Goal: Information Seeking & Learning: Learn about a topic

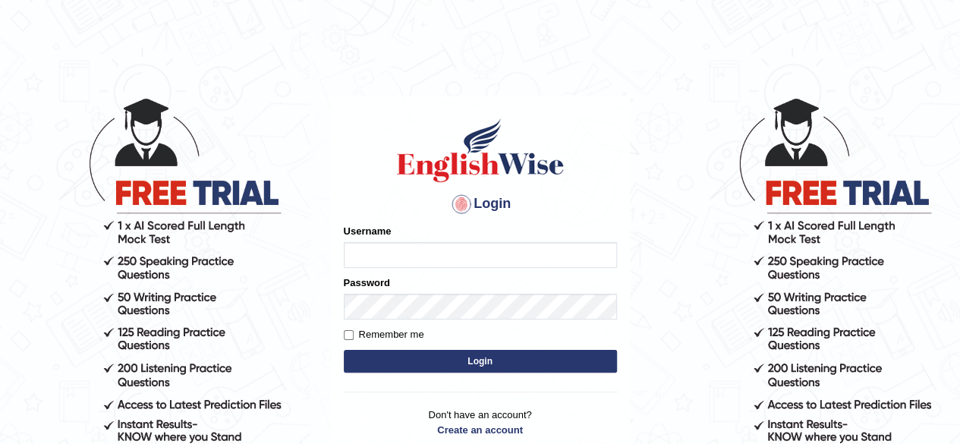
click at [376, 253] on input "Username" at bounding box center [480, 255] width 273 height 26
type input "aliameeni110"
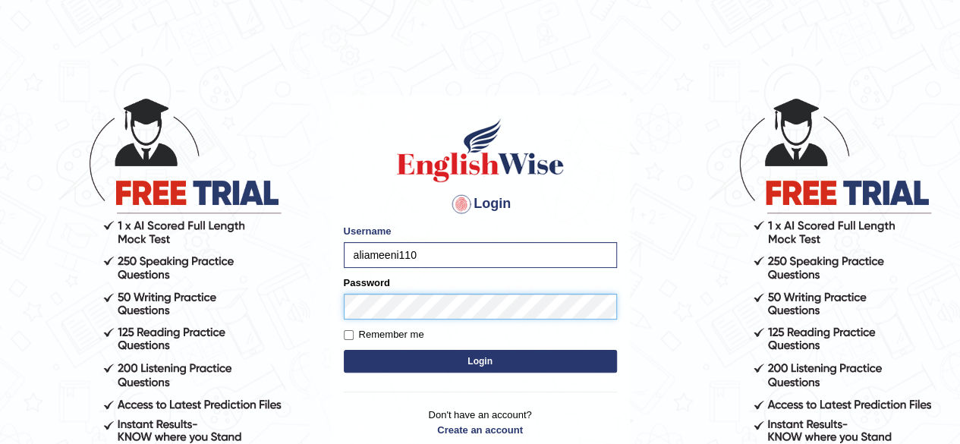
click at [344, 350] on button "Login" at bounding box center [480, 361] width 273 height 23
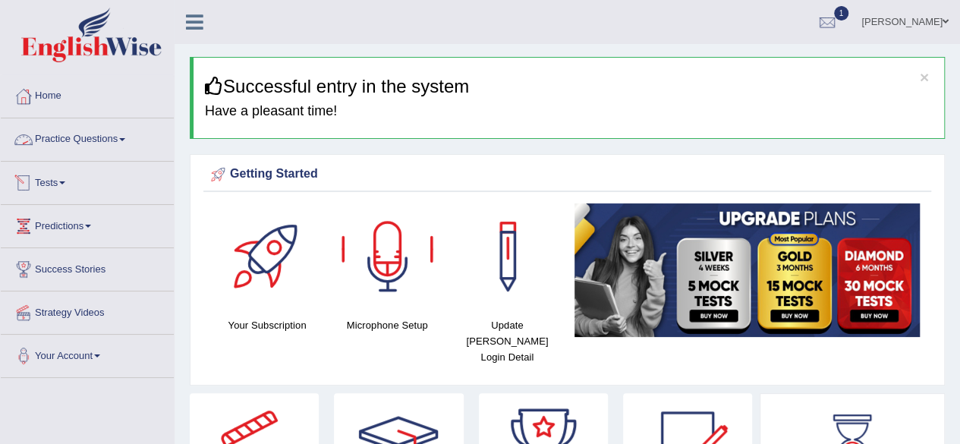
click at [114, 138] on link "Practice Questions" at bounding box center [87, 137] width 173 height 38
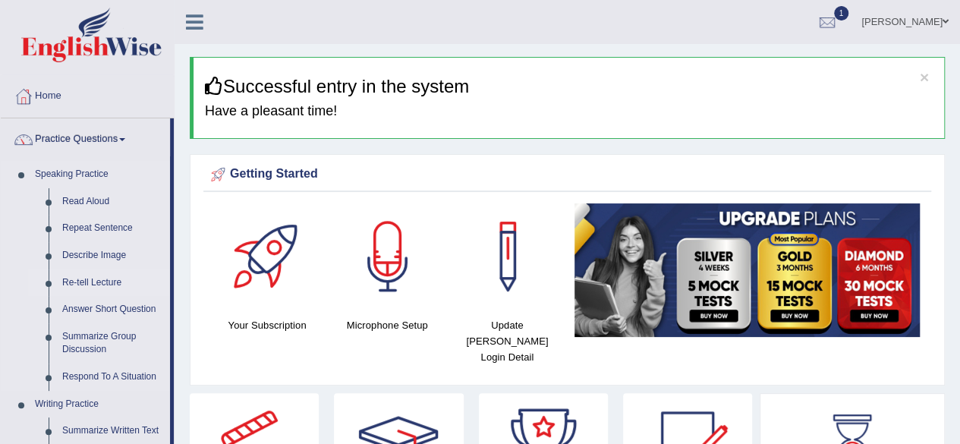
click at [105, 283] on link "Re-tell Lecture" at bounding box center [112, 282] width 115 height 27
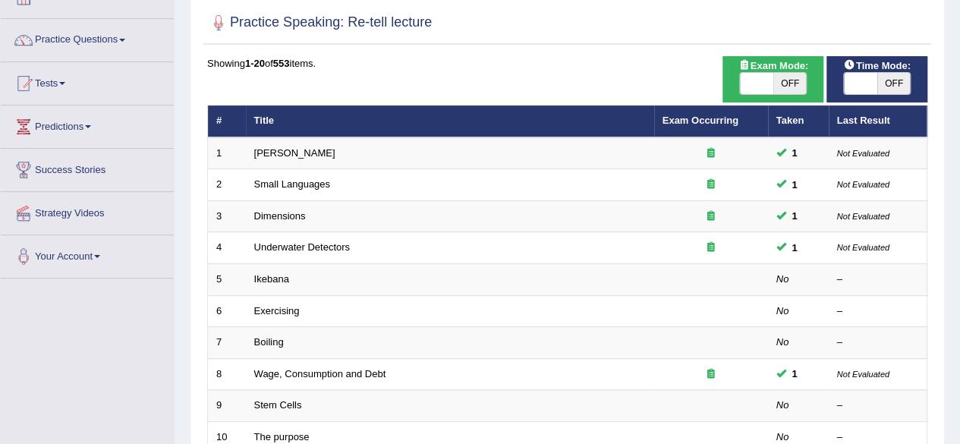
scroll to position [114, 0]
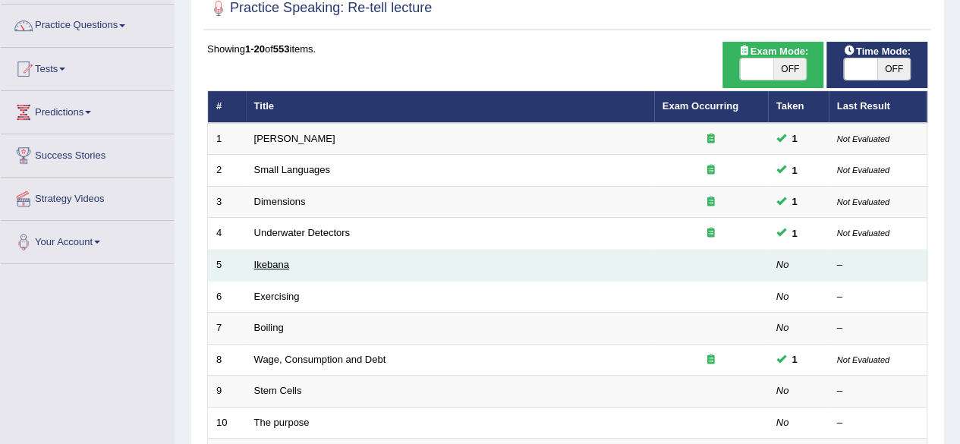
click at [278, 261] on link "Ikebana" at bounding box center [271, 264] width 35 height 11
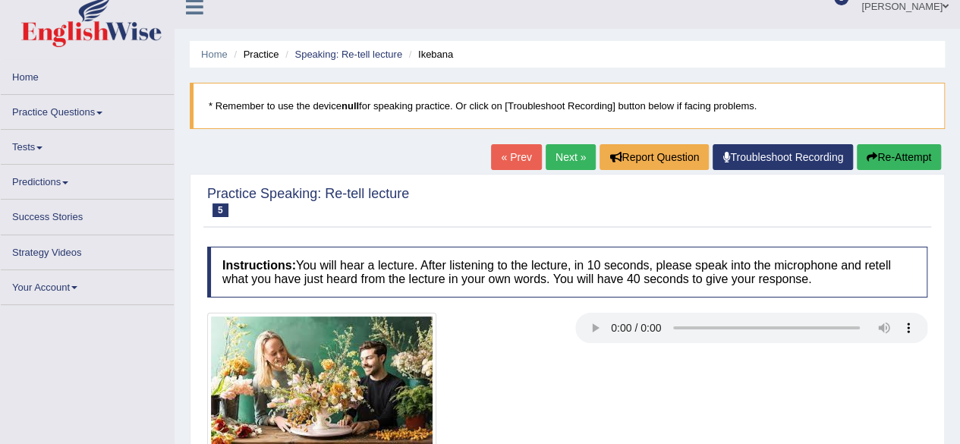
scroll to position [24, 0]
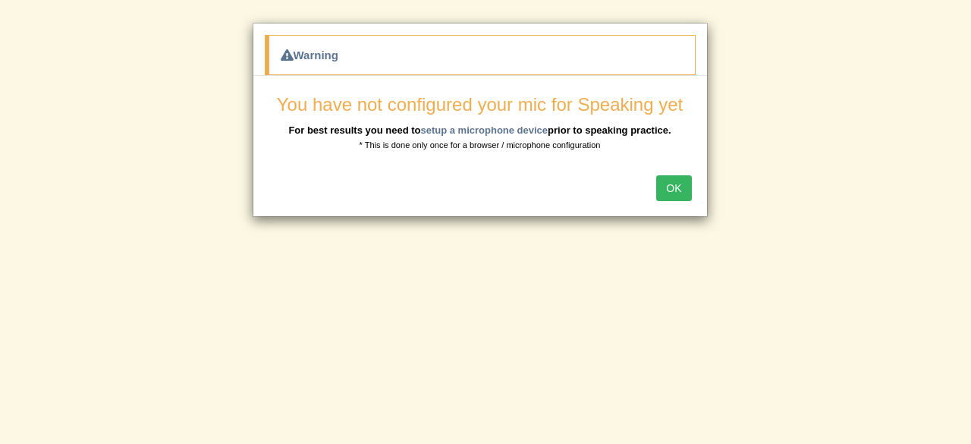
click at [665, 190] on button "OK" at bounding box center [673, 188] width 35 height 26
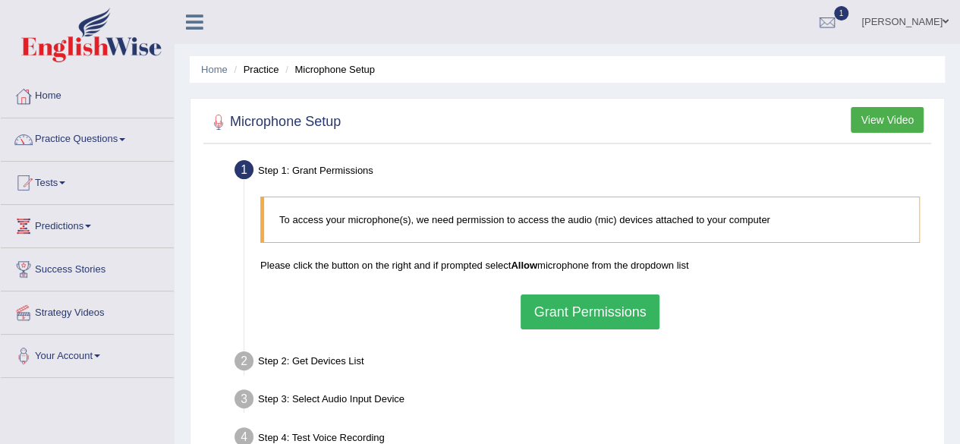
scroll to position [159, 0]
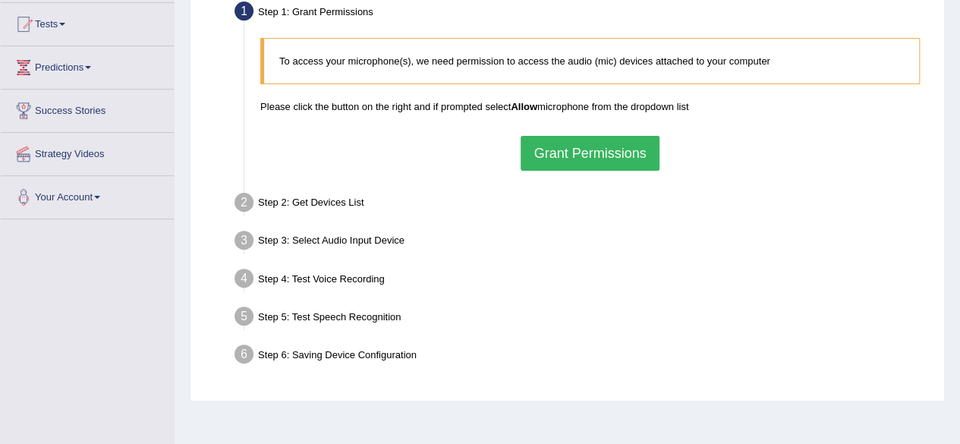
click at [599, 149] on button "Grant Permissions" at bounding box center [590, 153] width 138 height 35
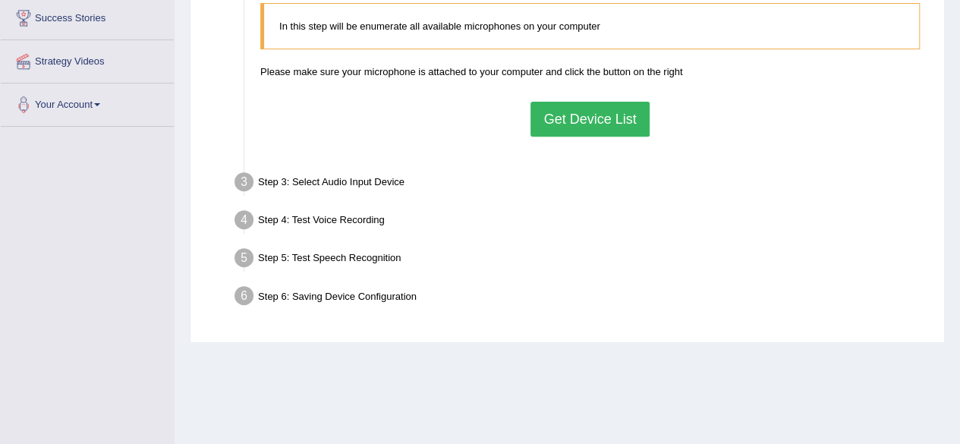
scroll to position [252, 0]
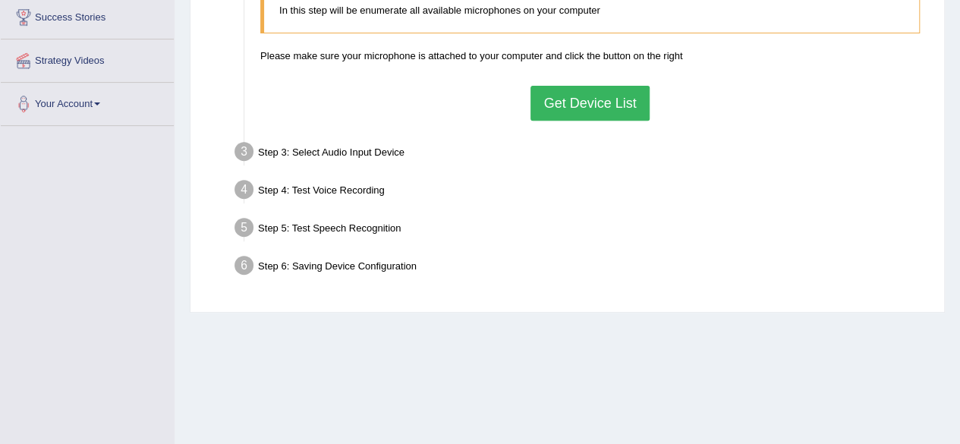
click at [587, 87] on button "Get Device List" at bounding box center [589, 103] width 118 height 35
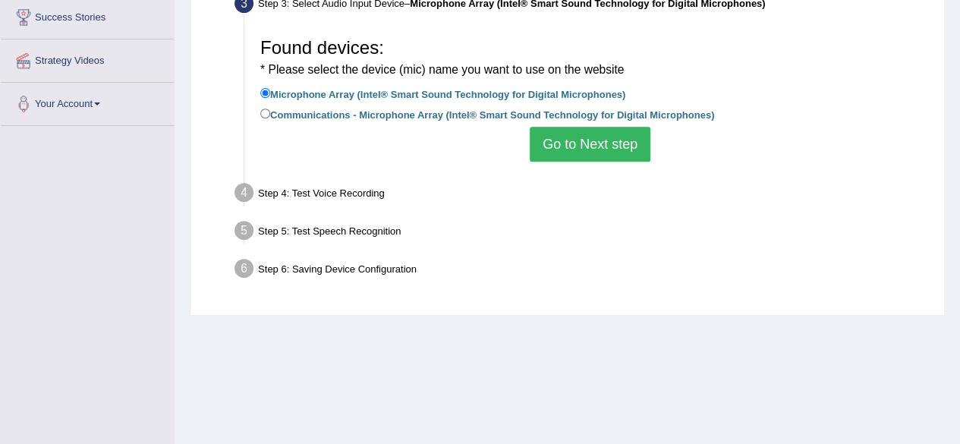
click at [590, 153] on button "Go to Next step" at bounding box center [590, 144] width 121 height 35
click at [590, 153] on ul "Step 1: Grant Permissions To access your microphone(s), we need permission to a…" at bounding box center [567, 96] width 720 height 384
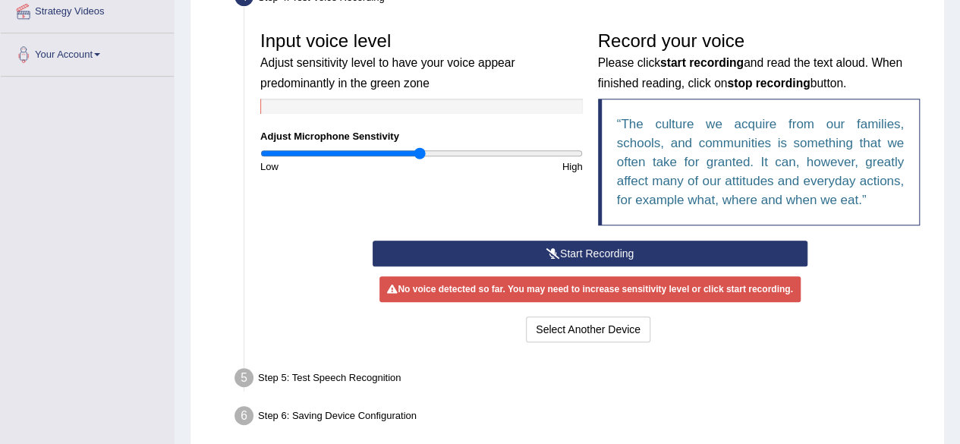
scroll to position [313, 0]
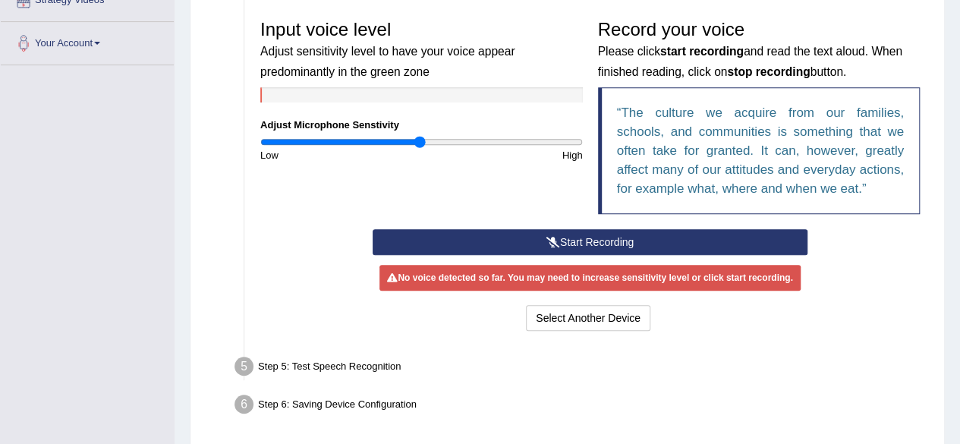
click at [612, 244] on button "Start Recording" at bounding box center [590, 242] width 435 height 26
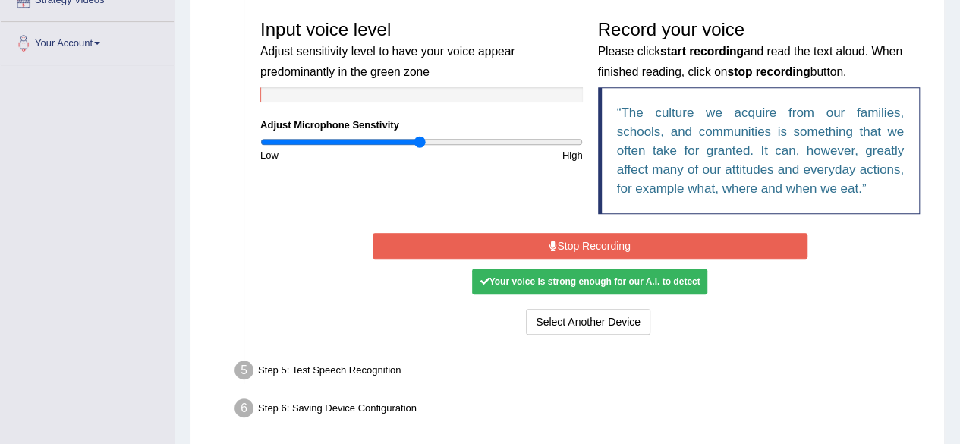
click at [612, 244] on button "Stop Recording" at bounding box center [590, 246] width 435 height 26
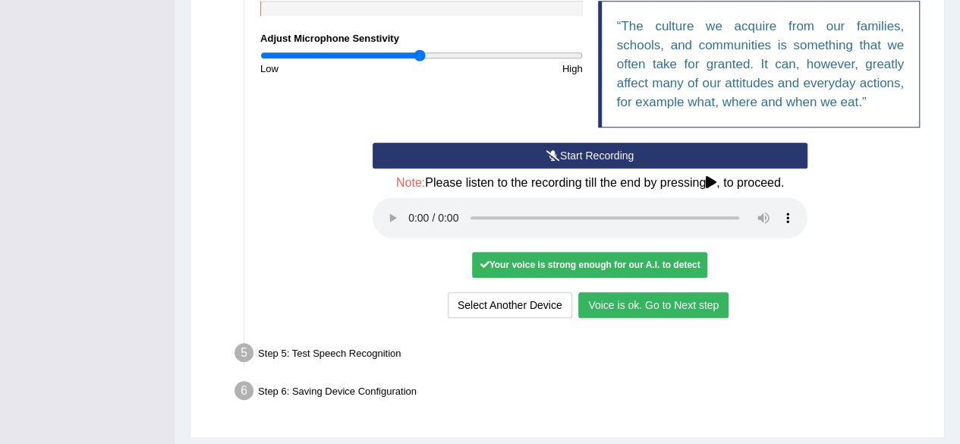
scroll to position [400, 0]
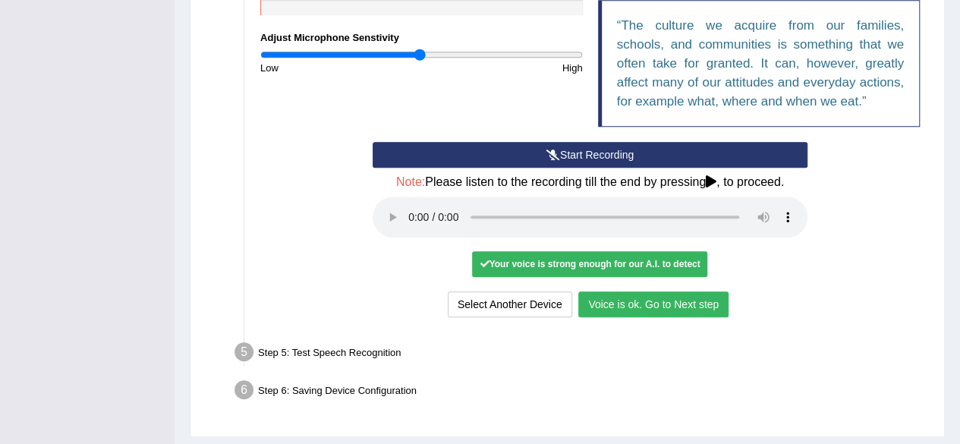
click at [680, 304] on button "Voice is ok. Go to Next step" at bounding box center [653, 304] width 150 height 26
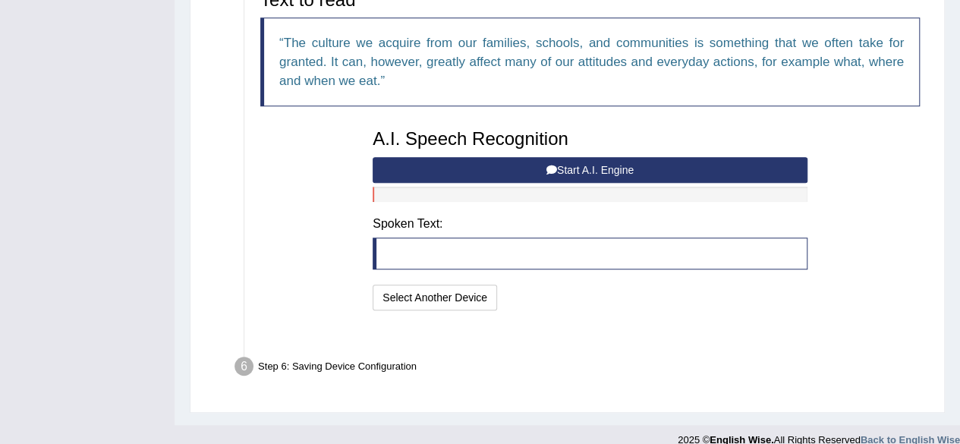
scroll to position [380, 0]
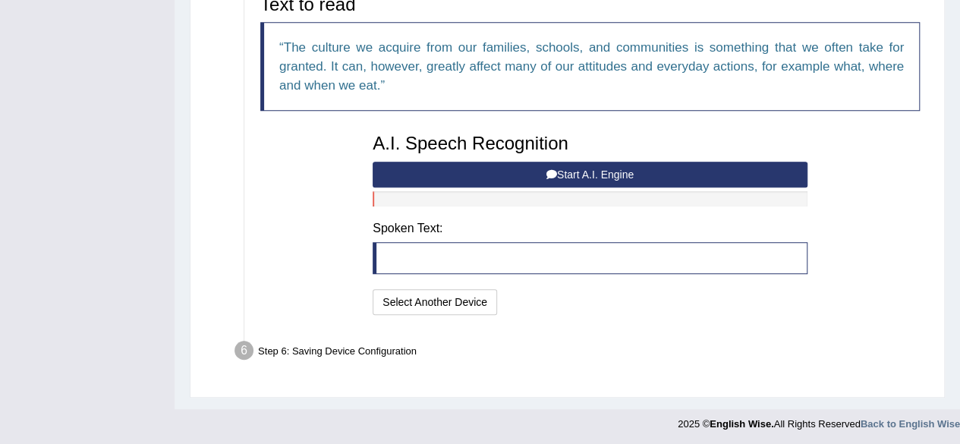
click at [626, 174] on button "Start A.I. Engine" at bounding box center [590, 175] width 435 height 26
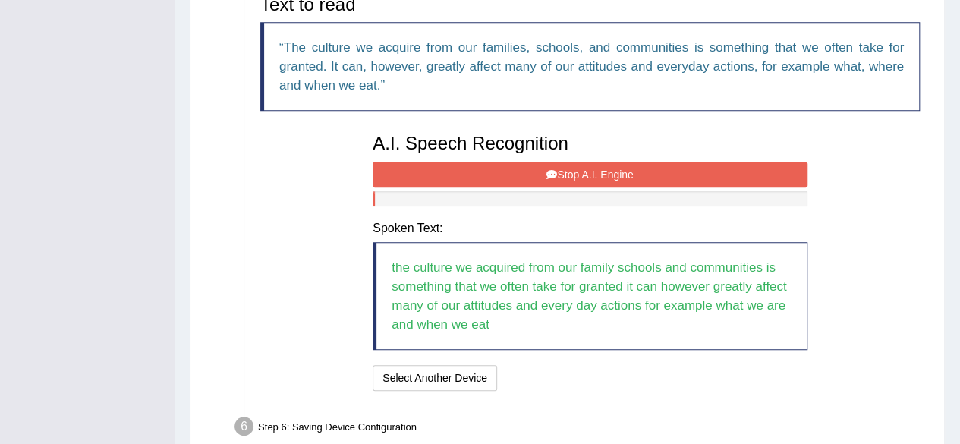
click at [741, 169] on button "Stop A.I. Engine" at bounding box center [590, 175] width 435 height 26
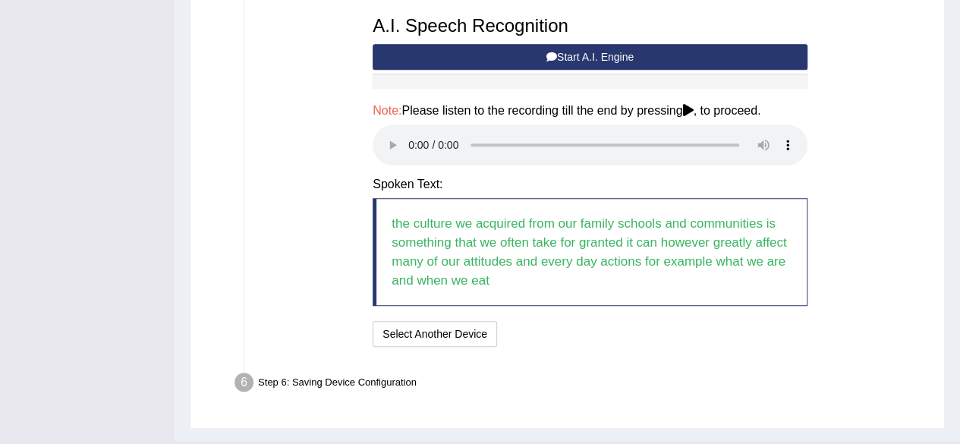
scroll to position [530, 0]
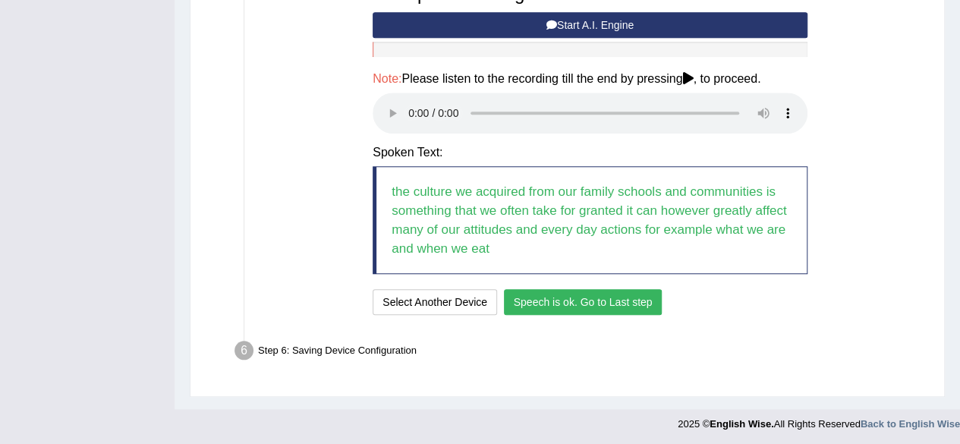
click at [572, 295] on button "Speech is ok. Go to Last step" at bounding box center [583, 302] width 159 height 26
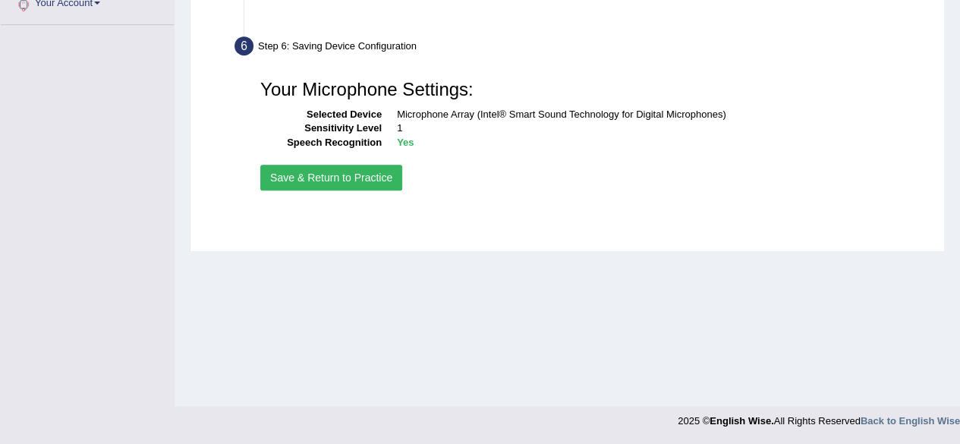
scroll to position [352, 0]
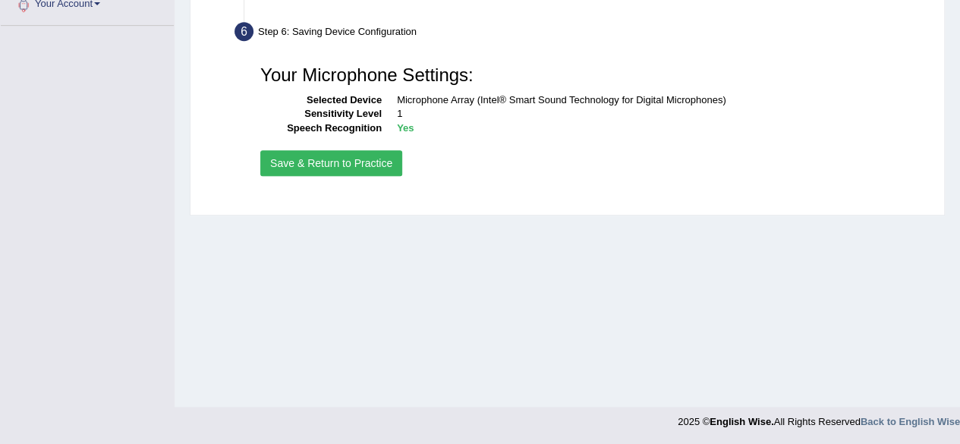
click at [349, 165] on button "Save & Return to Practice" at bounding box center [331, 163] width 142 height 26
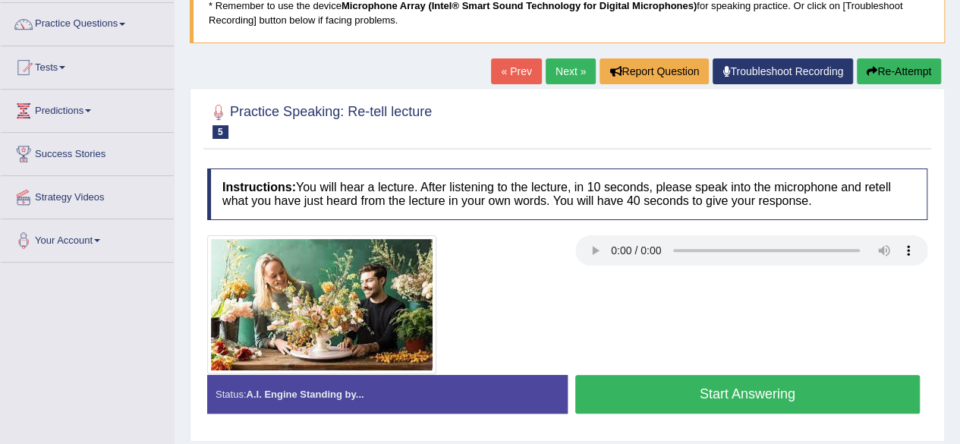
scroll to position [133, 0]
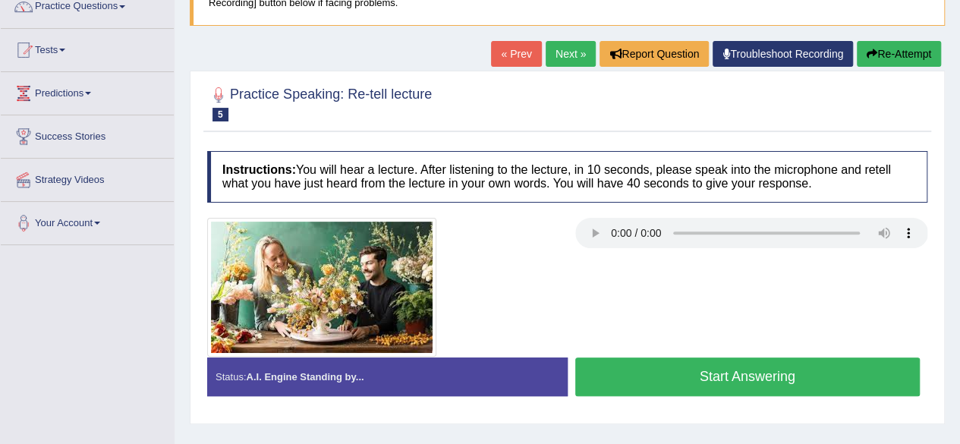
click at [569, 57] on link "Next »" at bounding box center [571, 54] width 50 height 26
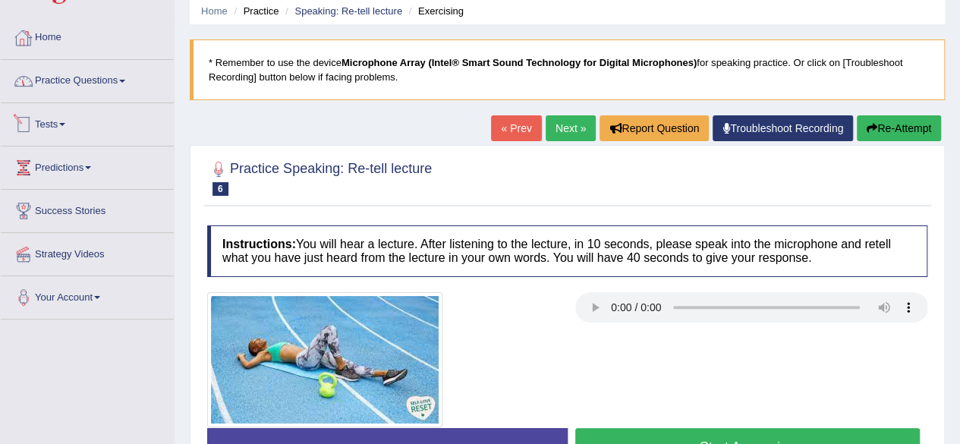
scroll to position [58, 0]
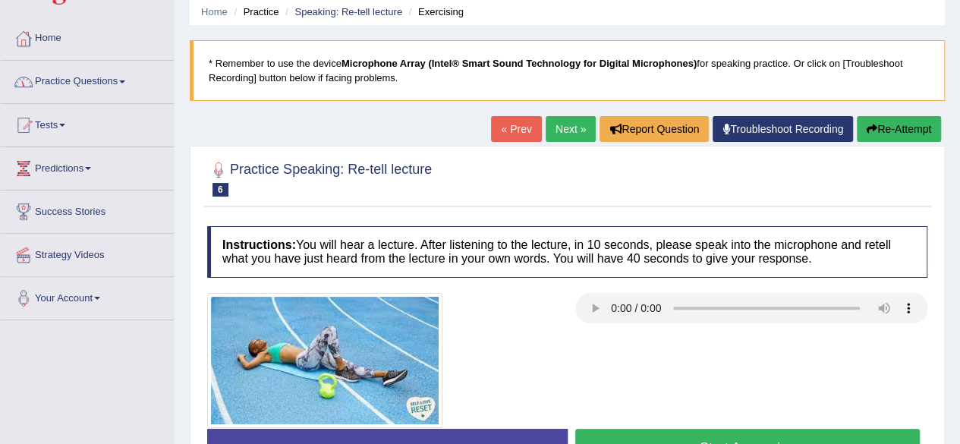
click at [107, 74] on link "Practice Questions" at bounding box center [87, 80] width 173 height 38
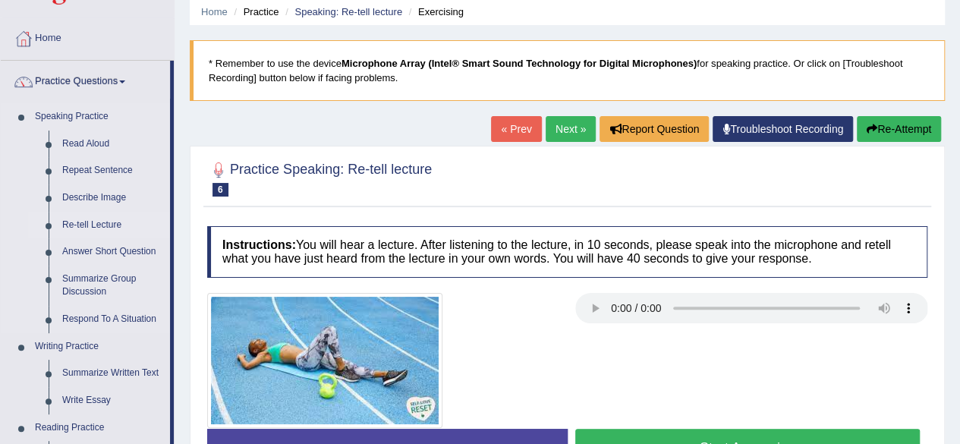
click at [106, 225] on link "Re-tell Lecture" at bounding box center [112, 225] width 115 height 27
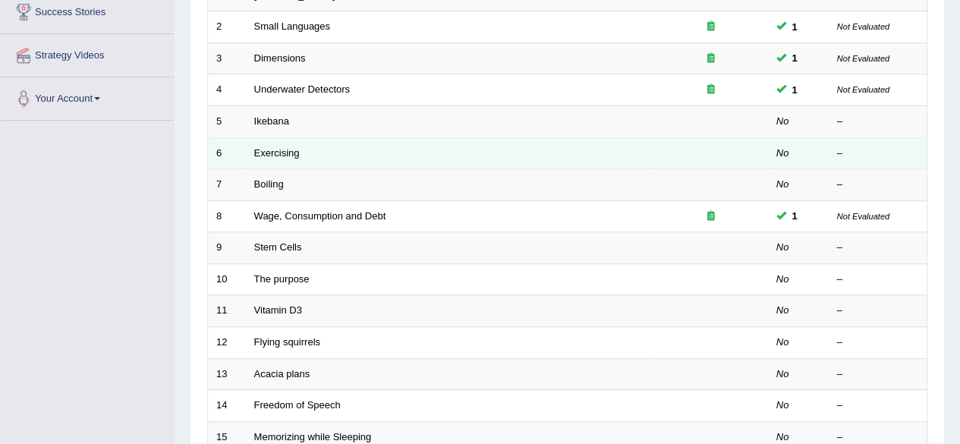
scroll to position [260, 0]
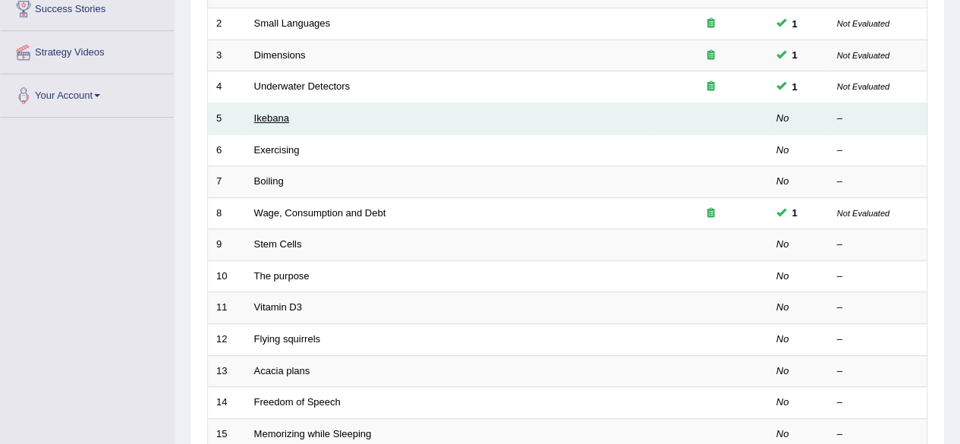
click at [278, 121] on link "Ikebana" at bounding box center [271, 117] width 35 height 11
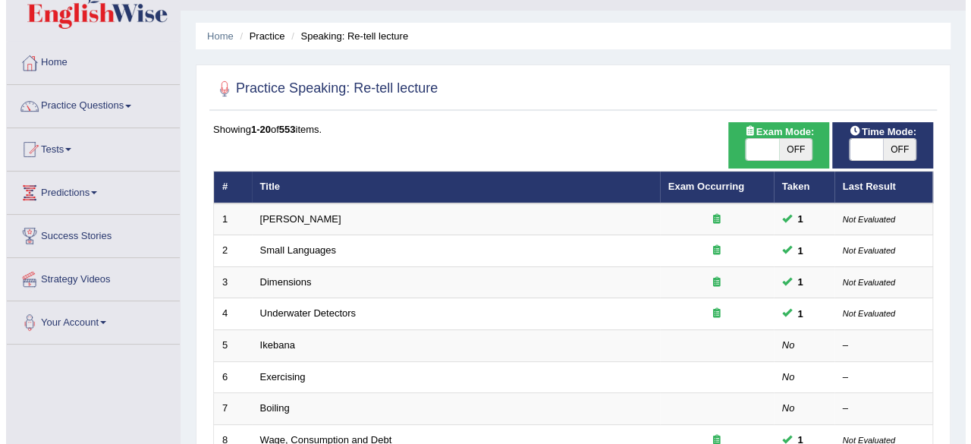
scroll to position [33, 0]
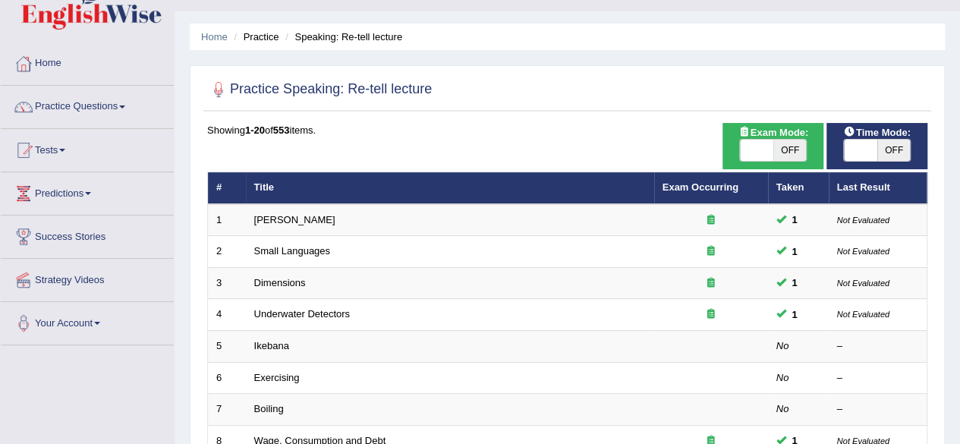
click at [777, 146] on span "OFF" at bounding box center [789, 150] width 33 height 21
checkbox input "true"
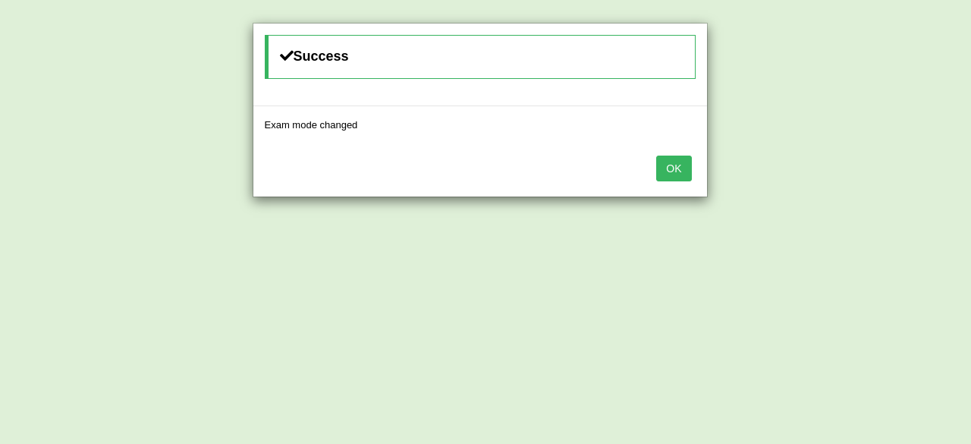
click at [684, 159] on button "OK" at bounding box center [673, 169] width 35 height 26
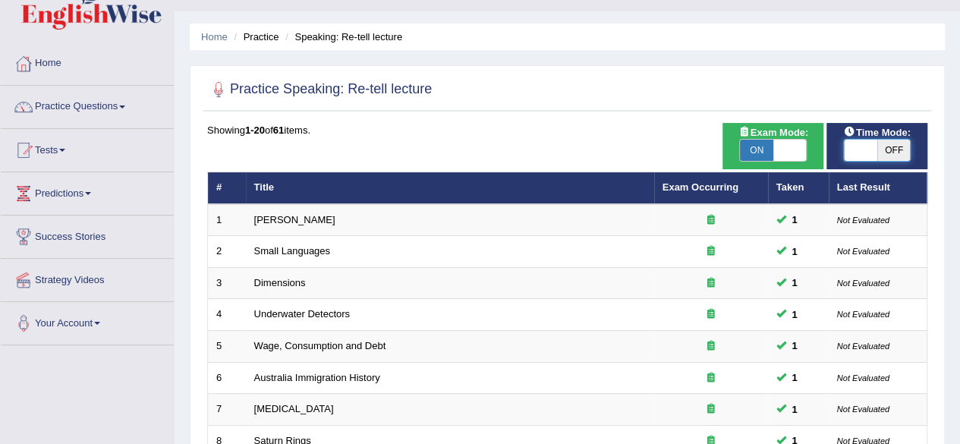
click at [866, 157] on span at bounding box center [860, 150] width 33 height 21
checkbox input "true"
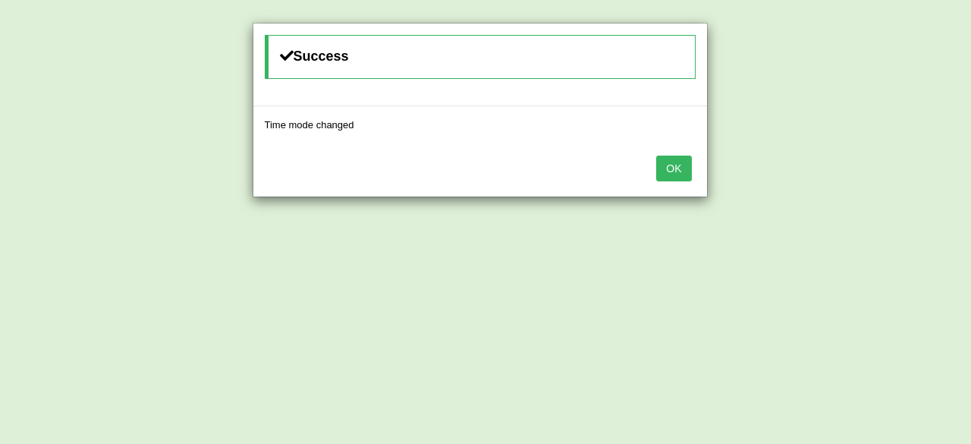
click at [672, 165] on button "OK" at bounding box center [673, 169] width 35 height 26
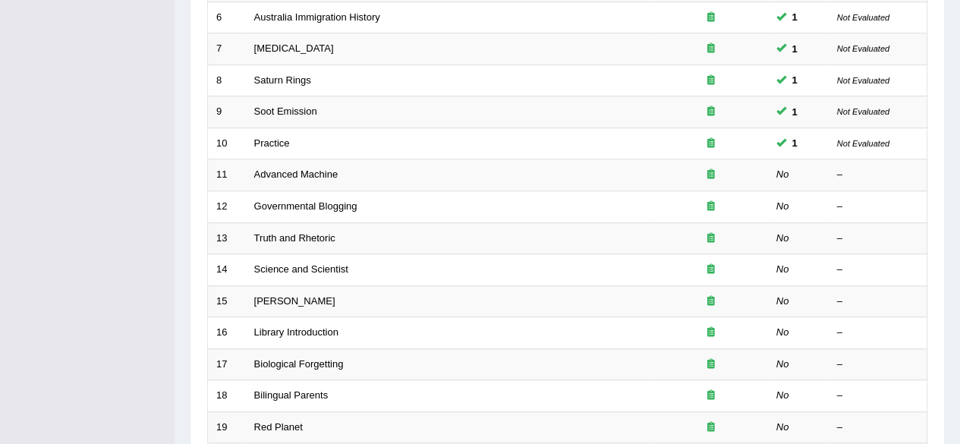
scroll to position [395, 0]
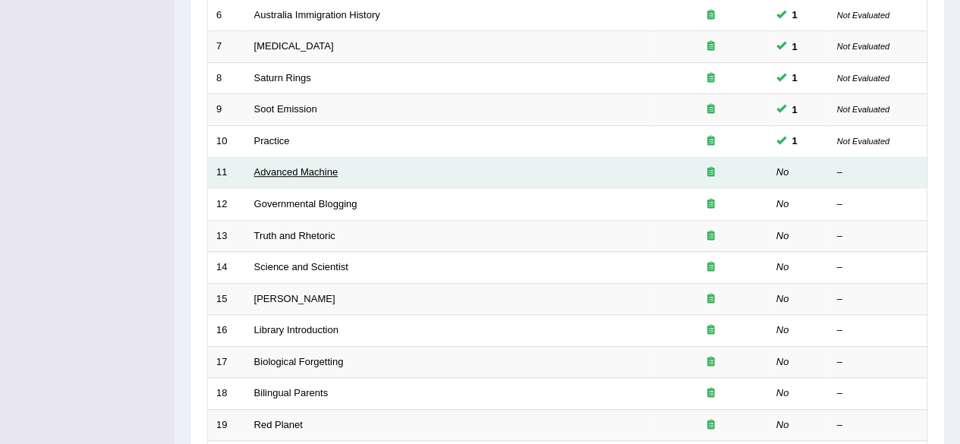
click at [308, 171] on link "Advanced Machine" at bounding box center [296, 171] width 84 height 11
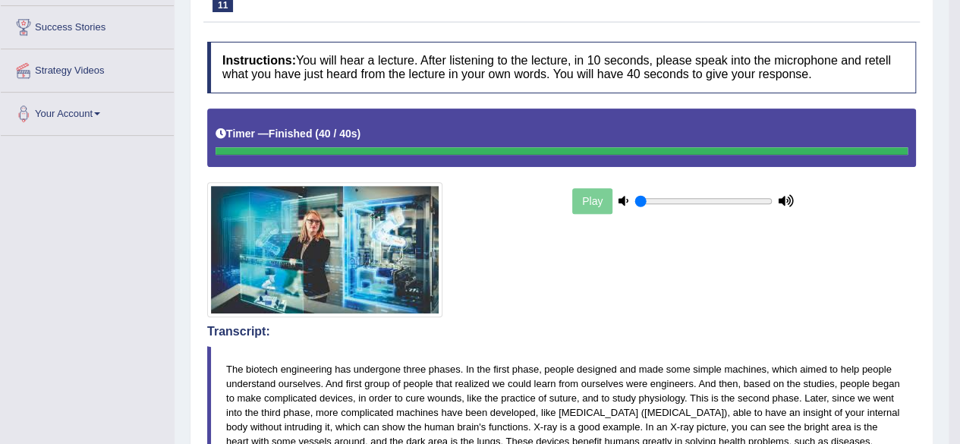
scroll to position [243, 0]
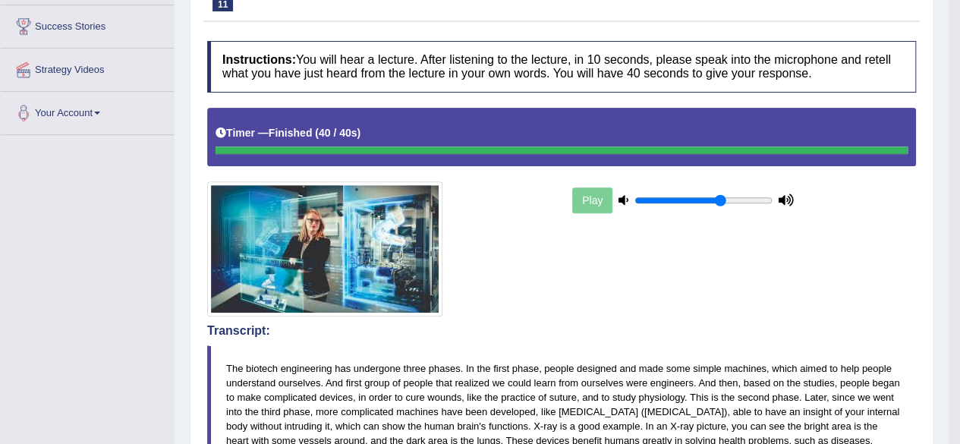
drag, startPoint x: 671, startPoint y: 197, endPoint x: 716, endPoint y: 179, distance: 48.8
type input "0.65"
click at [716, 194] on input "range" at bounding box center [703, 200] width 138 height 12
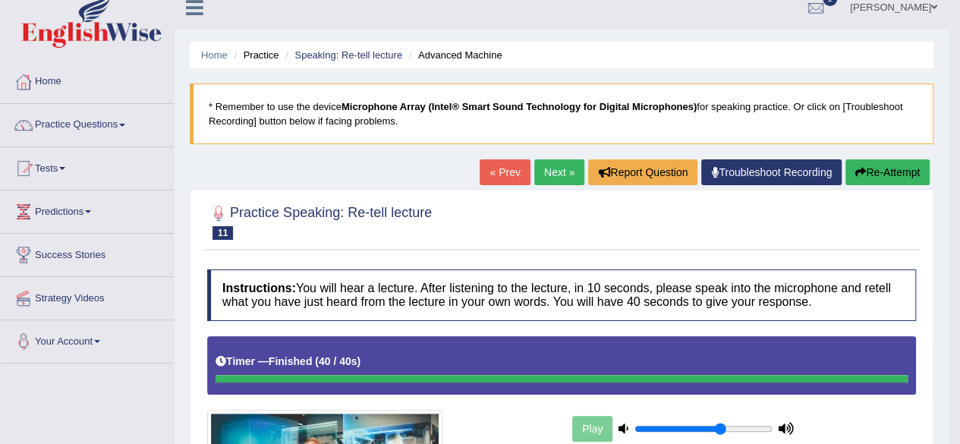
scroll to position [7, 0]
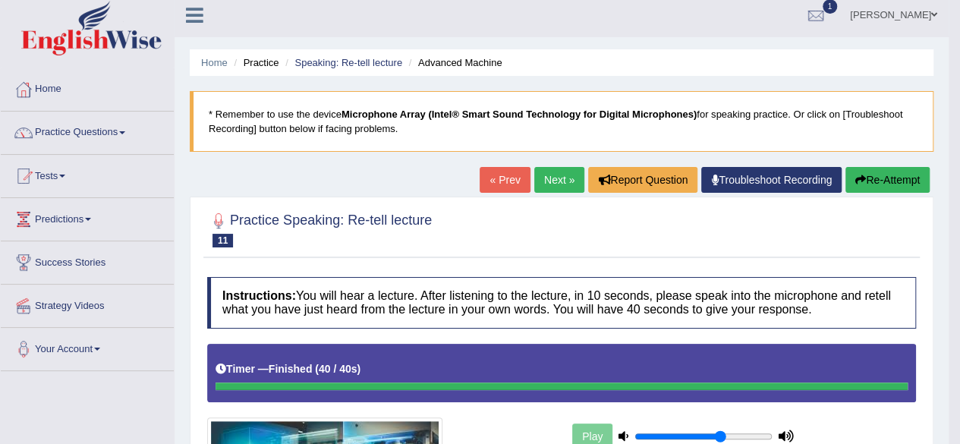
click at [562, 181] on link "Next »" at bounding box center [559, 180] width 50 height 26
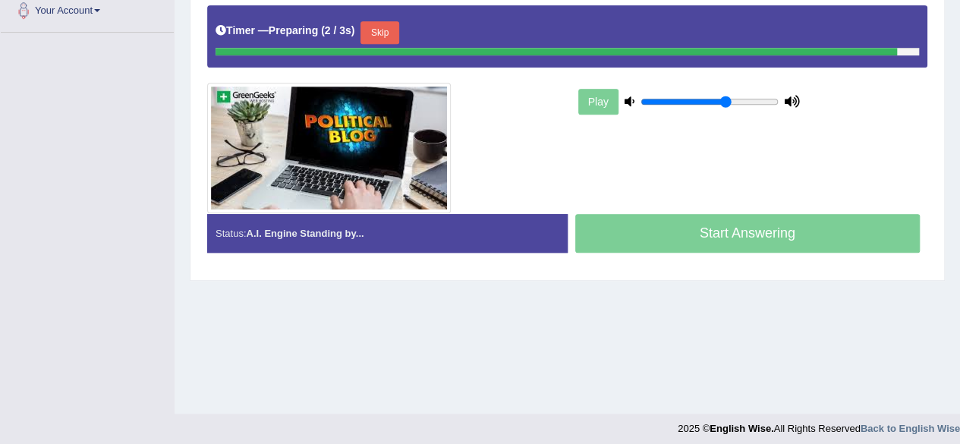
scroll to position [352, 0]
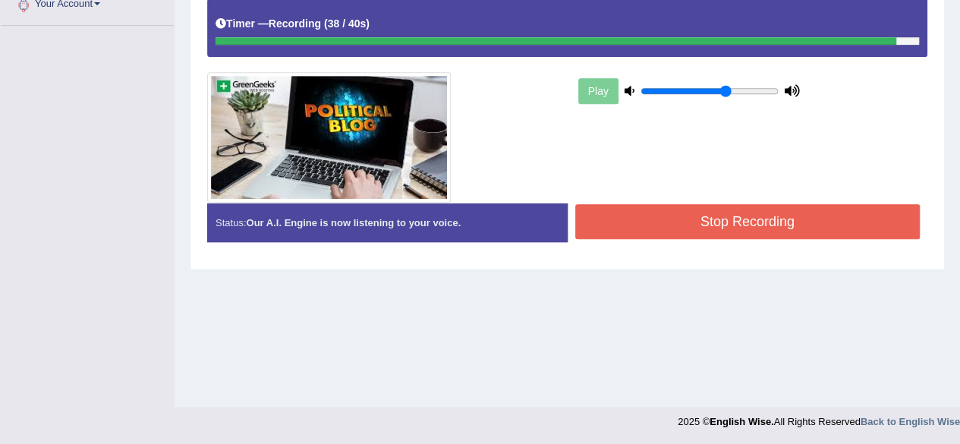
click at [720, 221] on button "Stop Recording" at bounding box center [747, 221] width 345 height 35
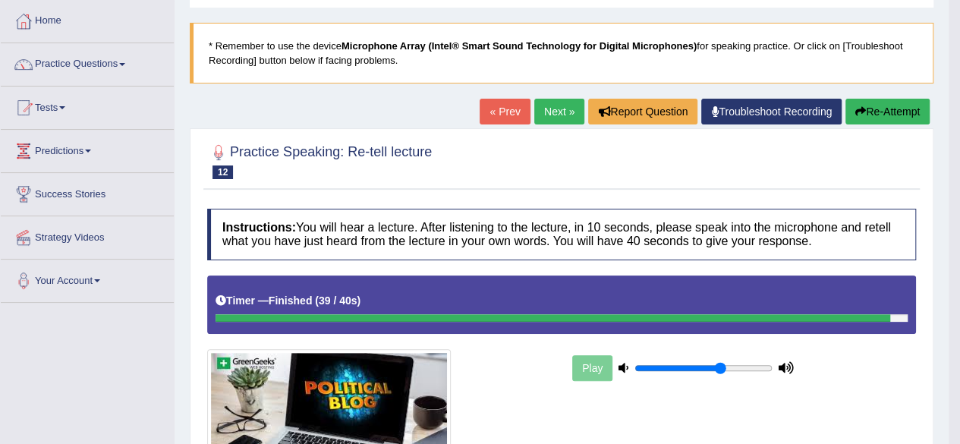
scroll to position [74, 0]
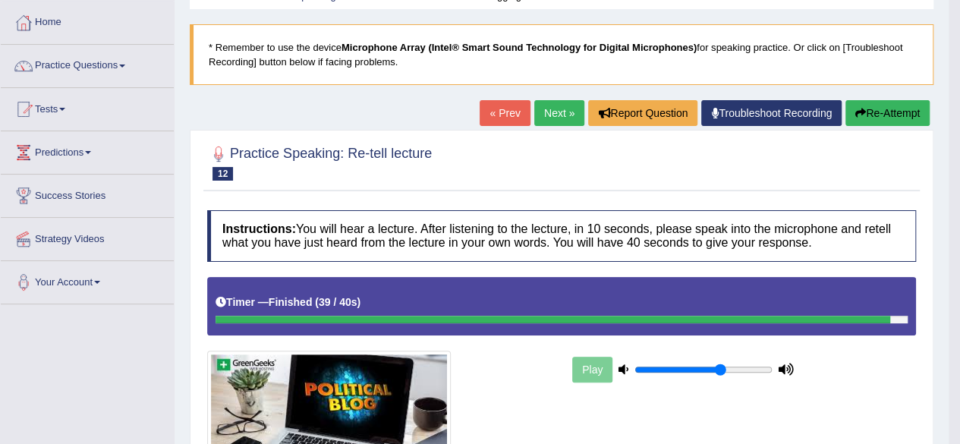
click at [550, 112] on link "Next »" at bounding box center [559, 113] width 50 height 26
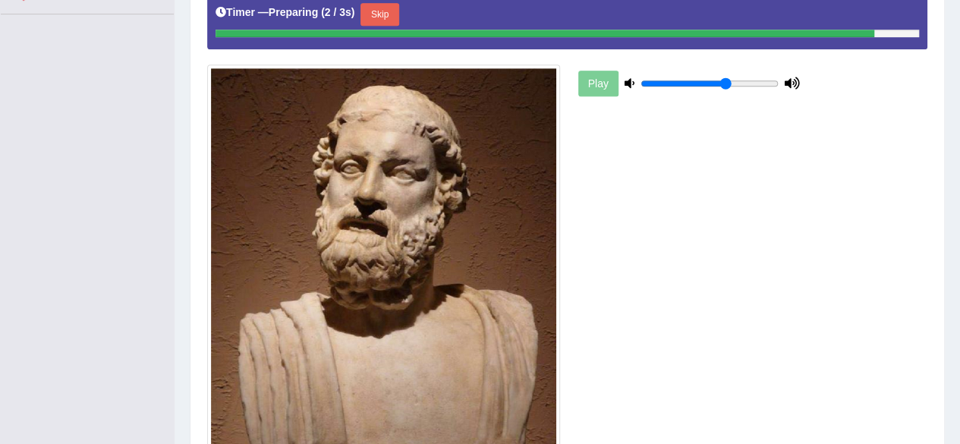
scroll to position [366, 0]
